Goal: Information Seeking & Learning: Learn about a topic

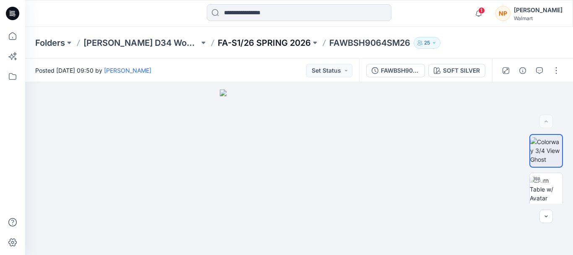
click at [280, 42] on p "FA-S1/26 SPRING 2026" at bounding box center [264, 43] width 93 height 12
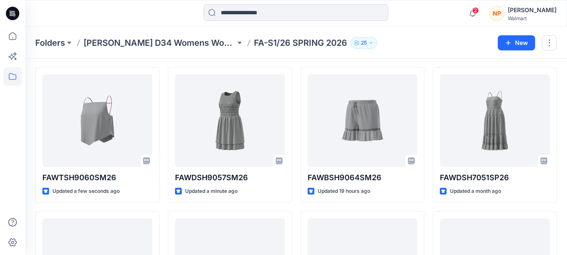
scroll to position [42, 0]
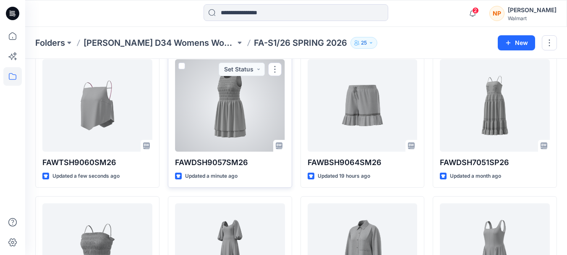
click at [247, 105] on div at bounding box center [230, 105] width 110 height 92
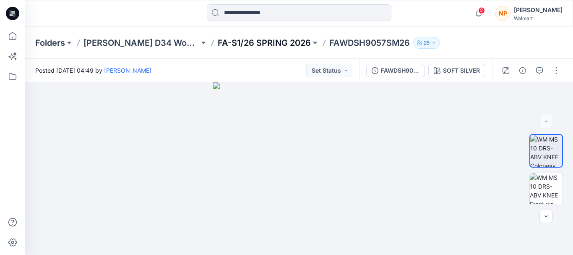
click at [275, 42] on p "FA-S1/26 SPRING 2026" at bounding box center [264, 43] width 93 height 12
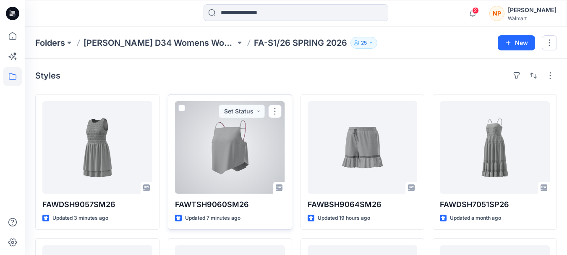
click at [260, 149] on div at bounding box center [230, 147] width 110 height 92
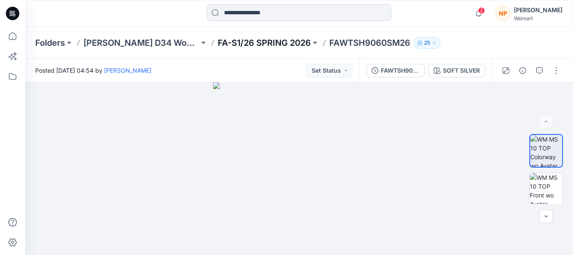
click at [254, 39] on p "FA-S1/26 SPRING 2026" at bounding box center [264, 43] width 93 height 12
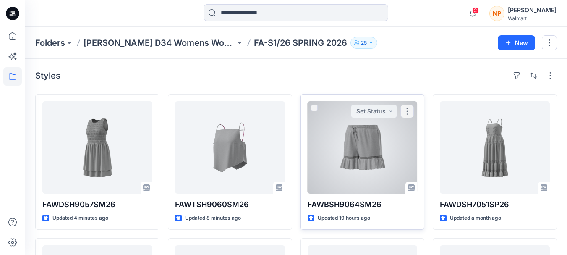
click at [327, 157] on div at bounding box center [363, 147] width 110 height 92
